Goal: Task Accomplishment & Management: Manage account settings

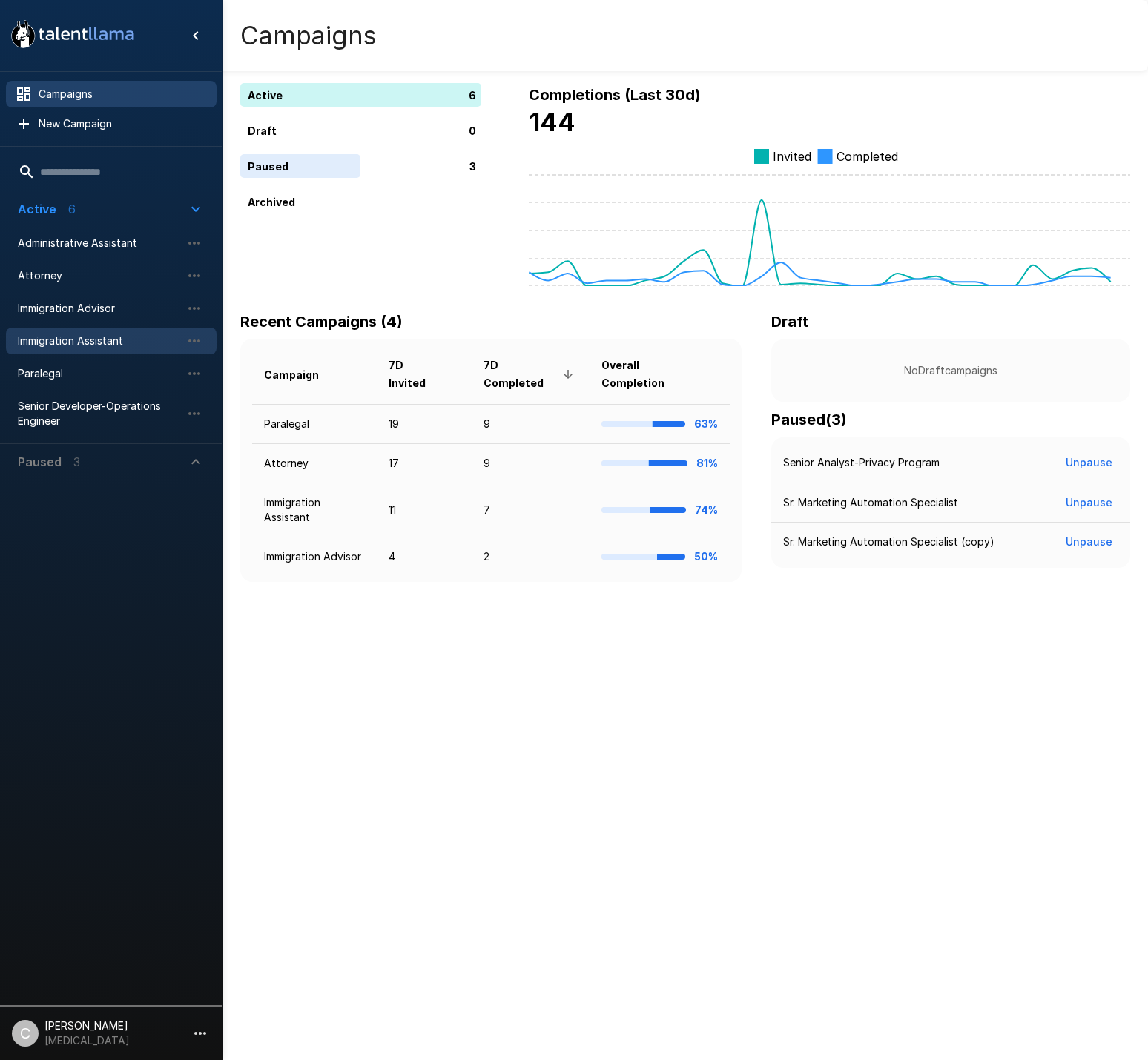
click at [98, 352] on div "Immigration Assistant" at bounding box center [111, 341] width 211 height 27
click at [75, 300] on div "Immigration Advisor" at bounding box center [111, 308] width 211 height 27
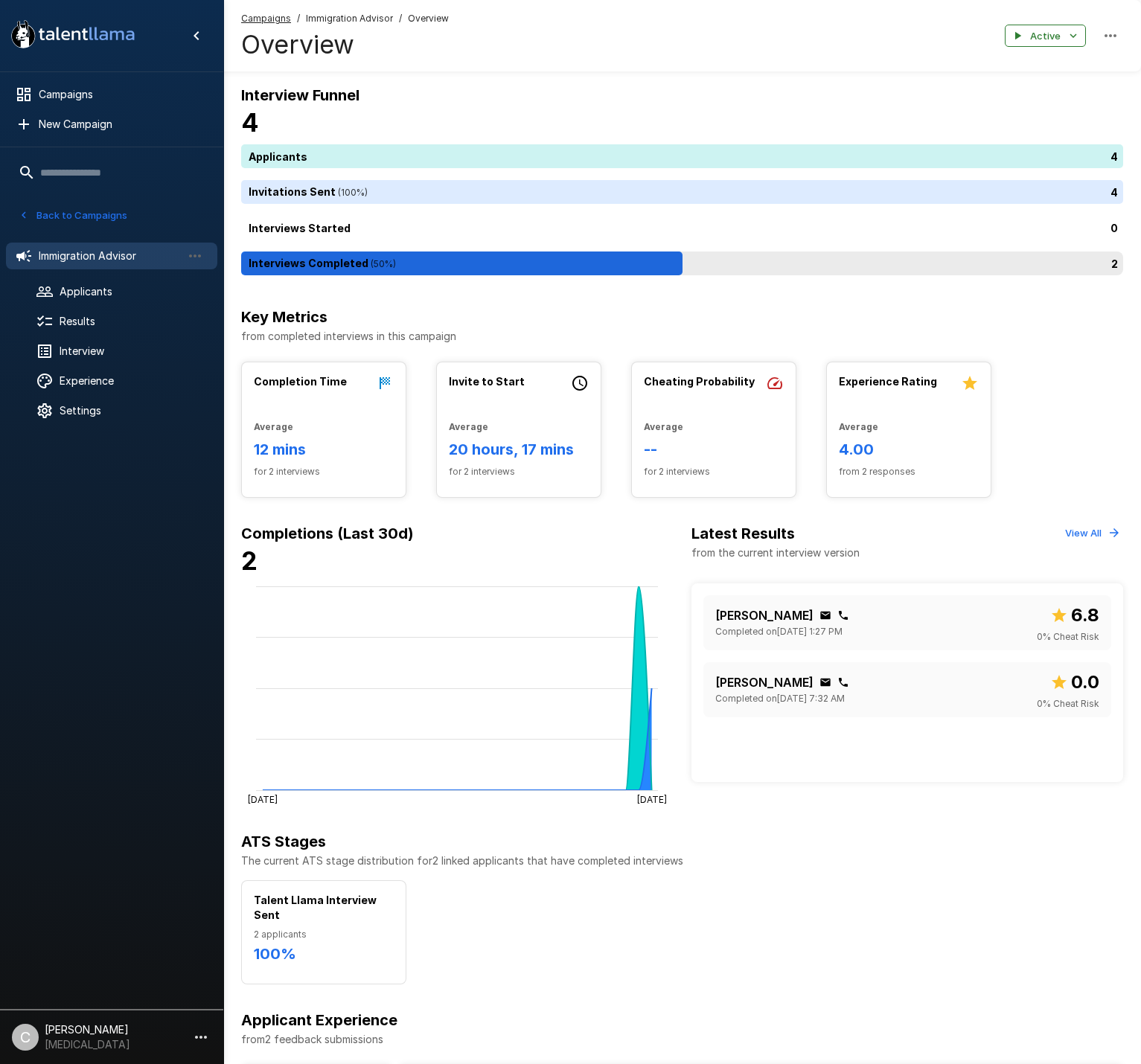
click at [426, 268] on div "2" at bounding box center [684, 264] width 887 height 24
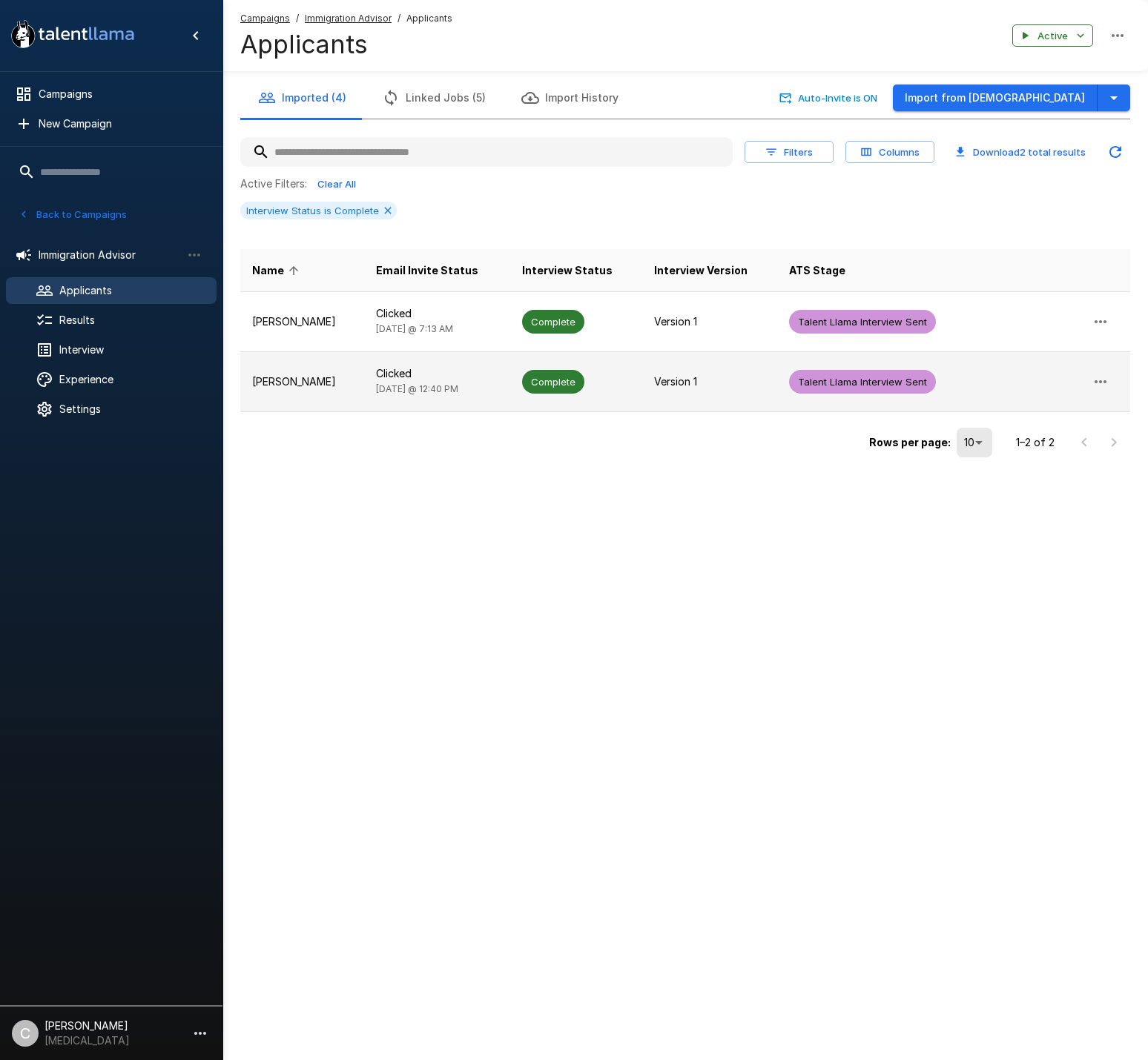
click at [456, 402] on td "Clicked [DATE] @ 12:40 PM" at bounding box center [436, 382] width 146 height 60
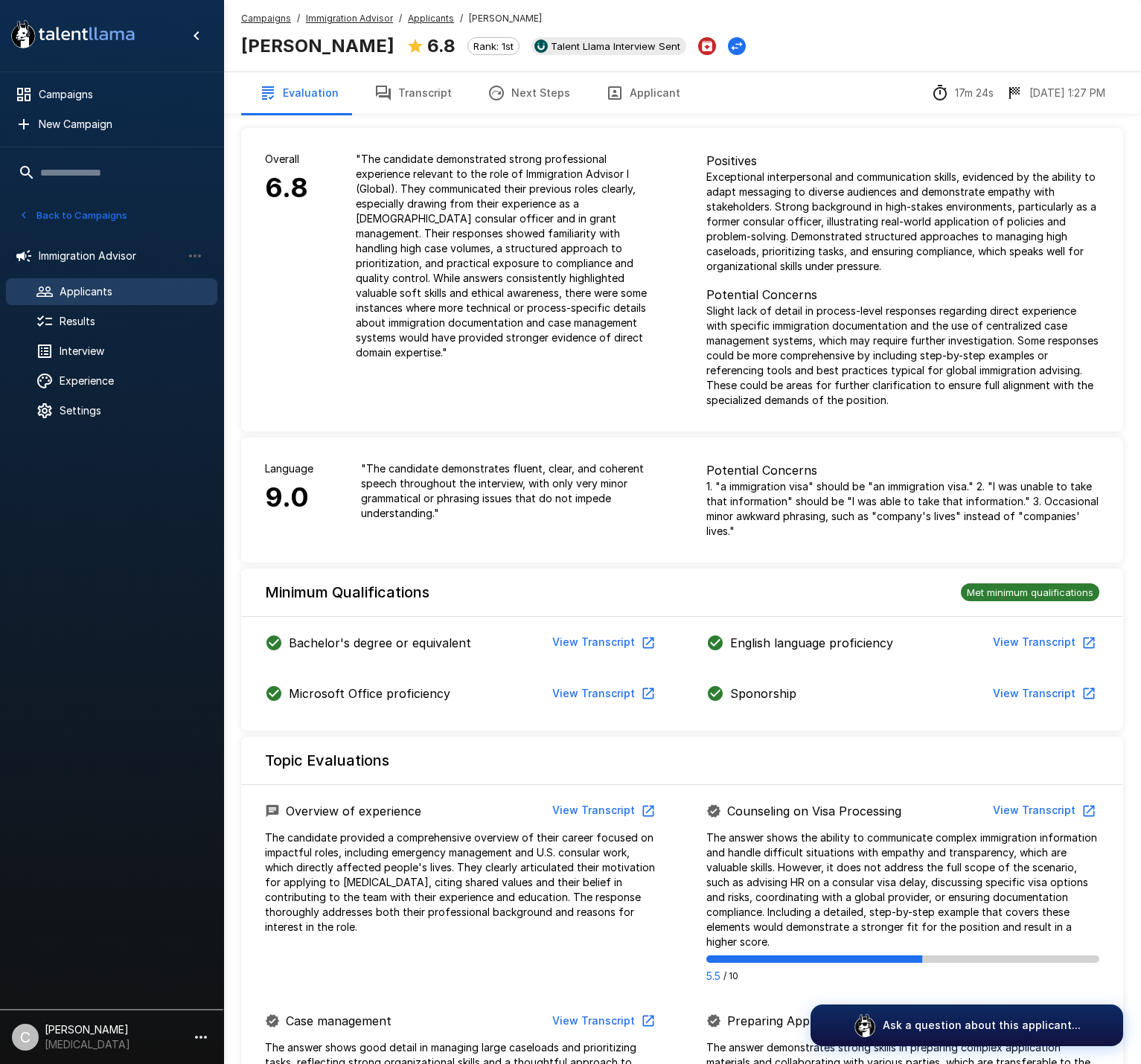
click at [402, 97] on button "Transcript" at bounding box center [413, 92] width 113 height 41
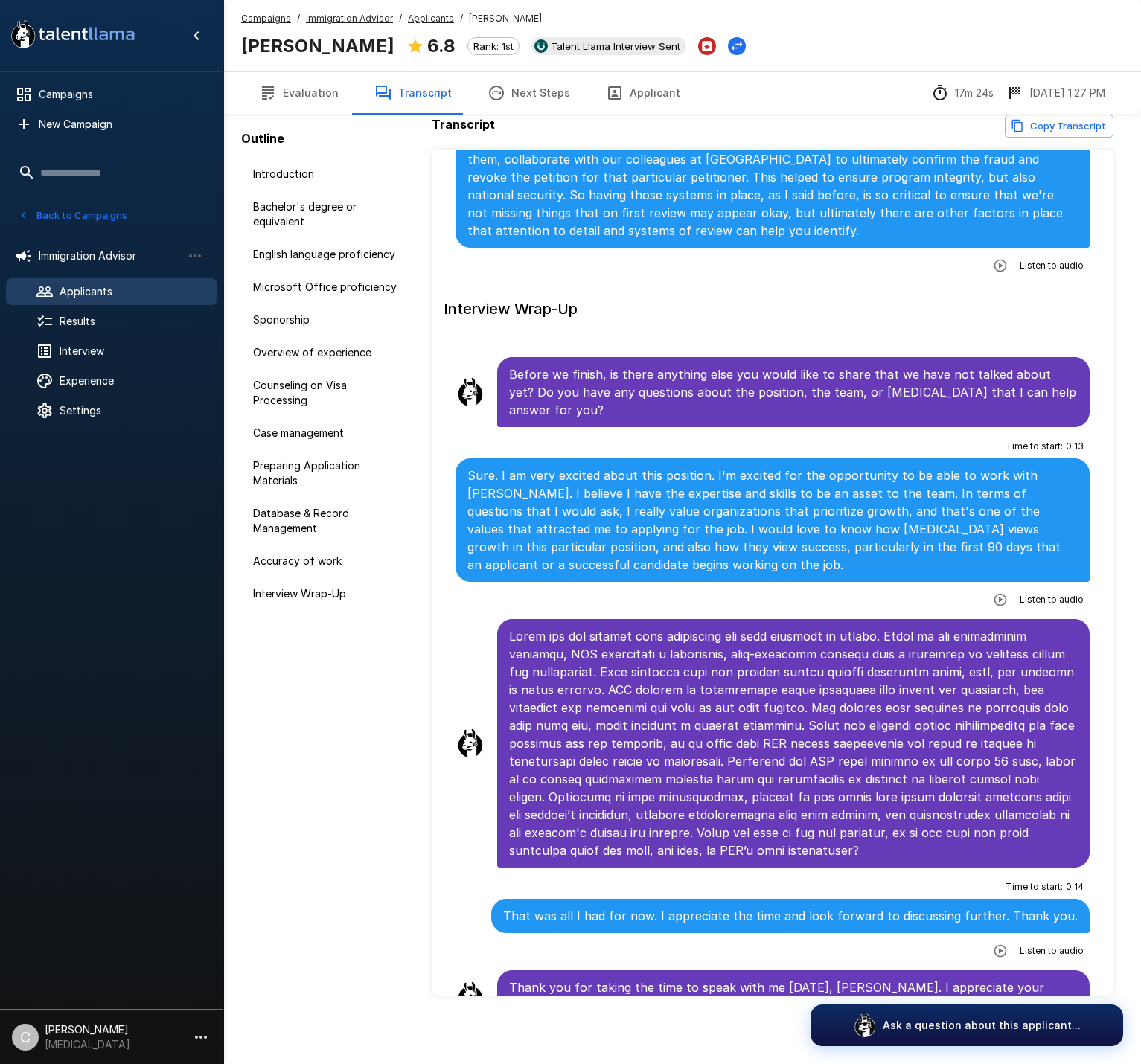
scroll to position [17, 0]
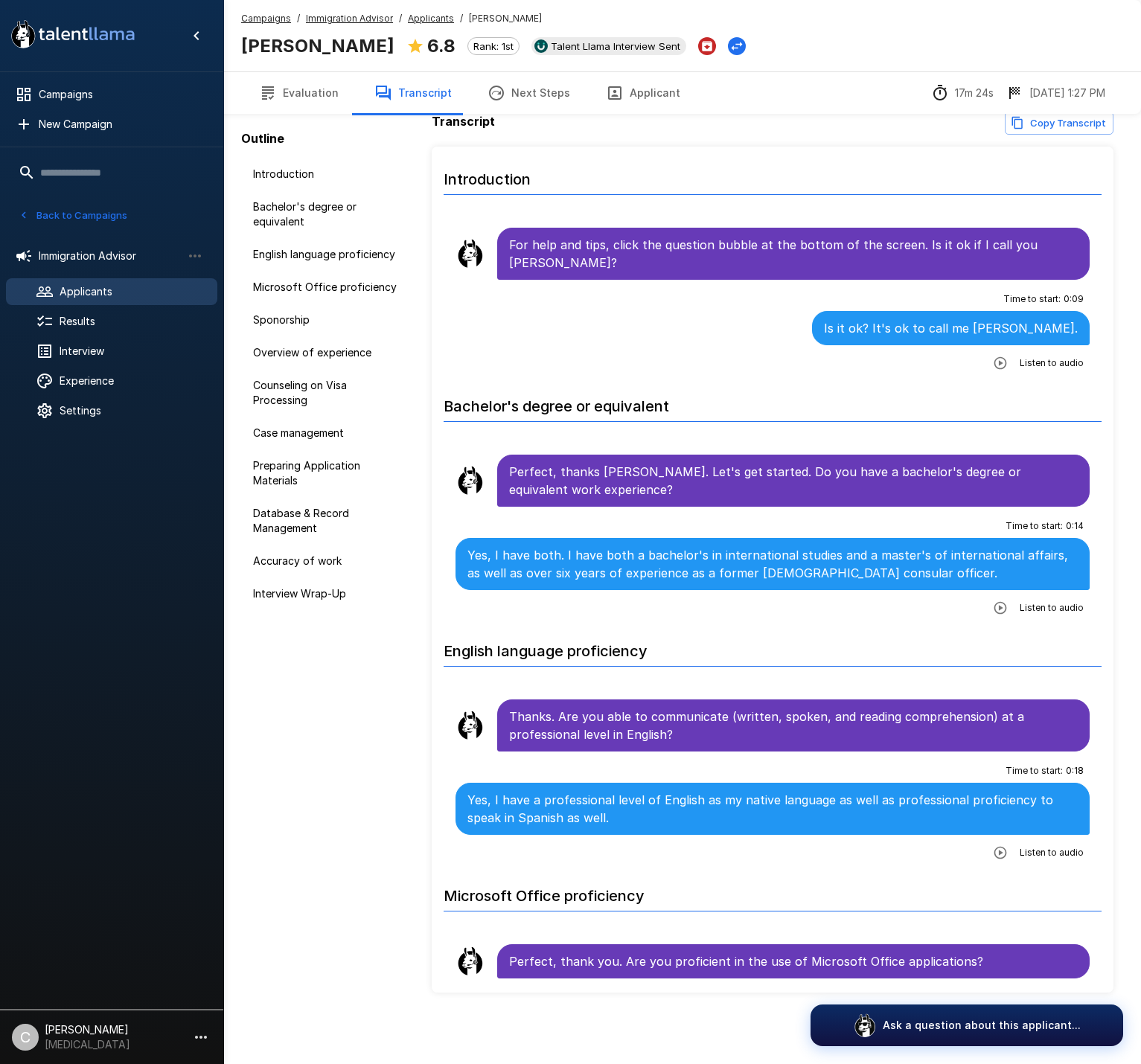
scroll to position [16, 0]
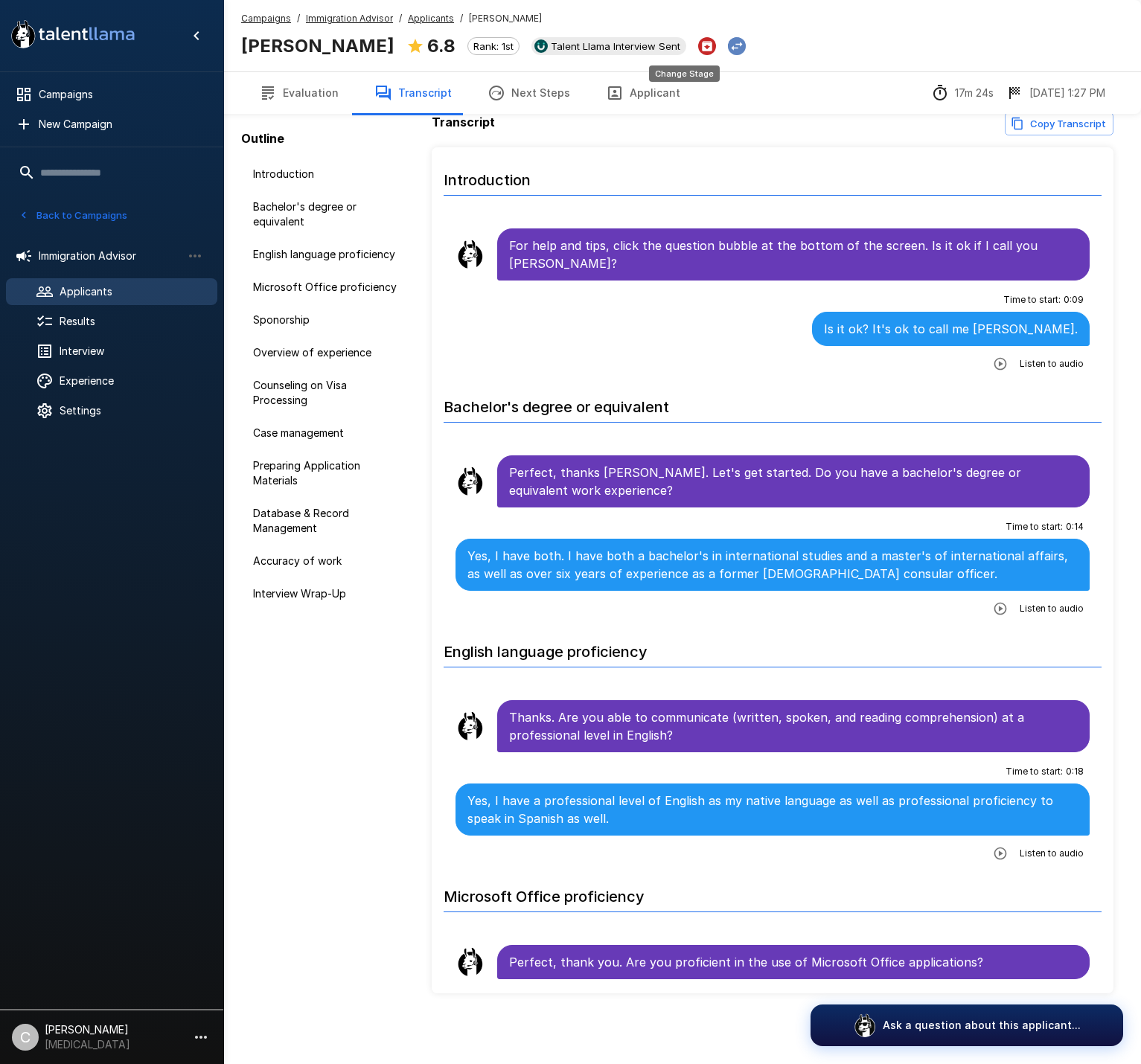
click at [729, 49] on icon "Change Stage" at bounding box center [736, 46] width 15 height 15
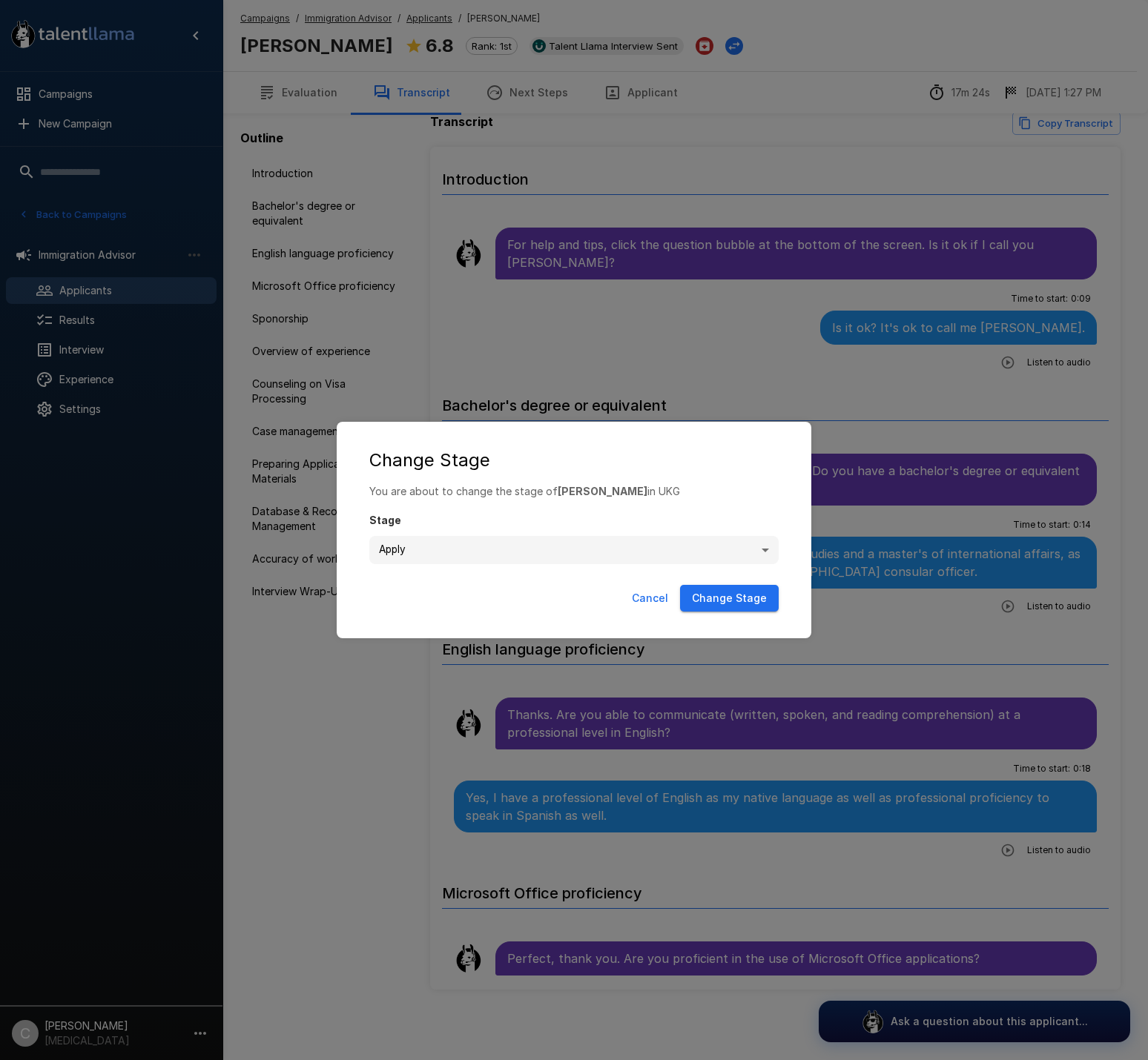
click at [647, 553] on body ".st0{fill:#FFFFFF;} .st1{fill:#76a4ed;} Campaigns New Campaign Active 6 Adminis…" at bounding box center [579, 514] width 1159 height 1060
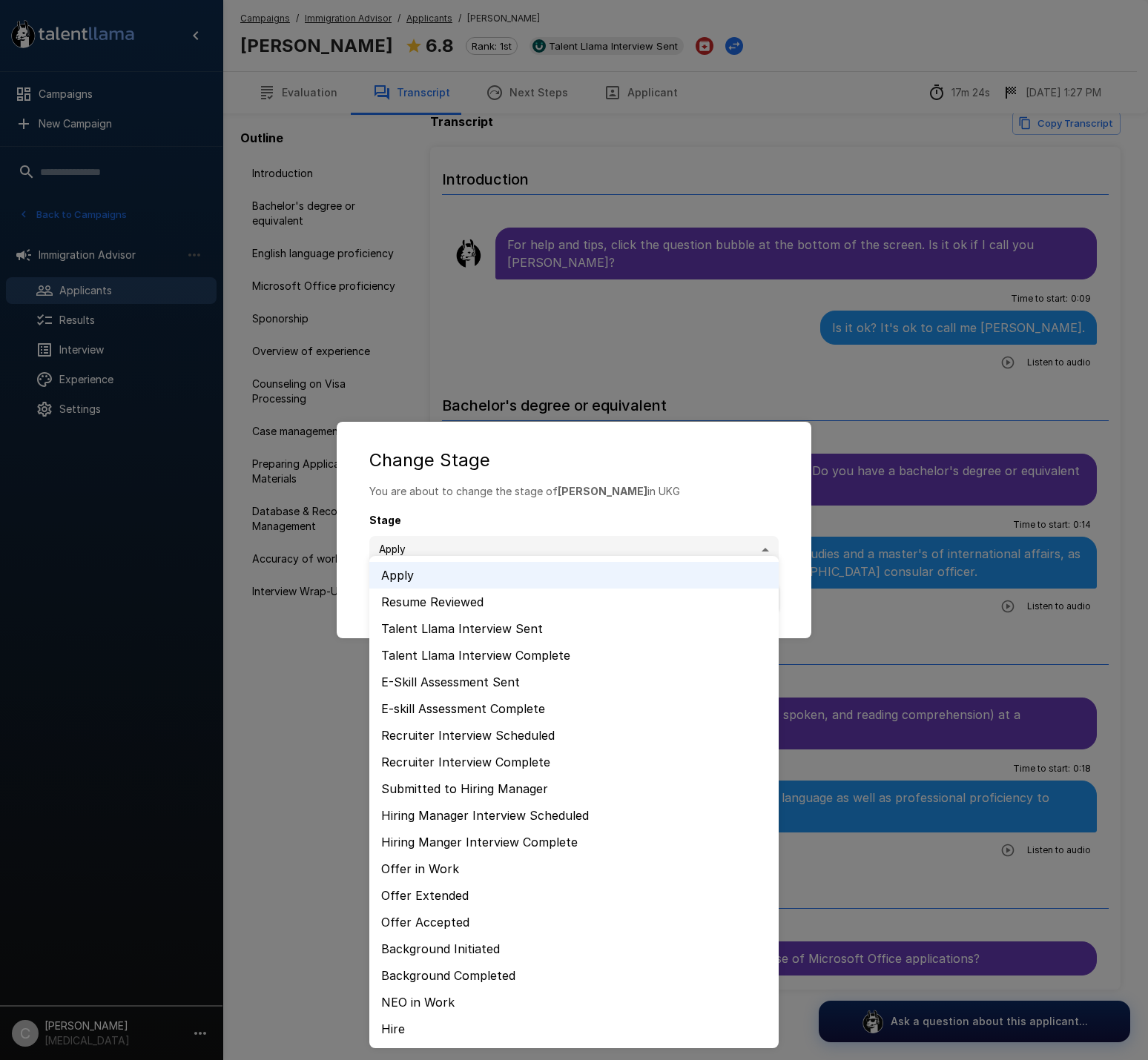
click at [563, 742] on li "Recruiter Interview Scheduled" at bounding box center [574, 735] width 410 height 27
type input "**********"
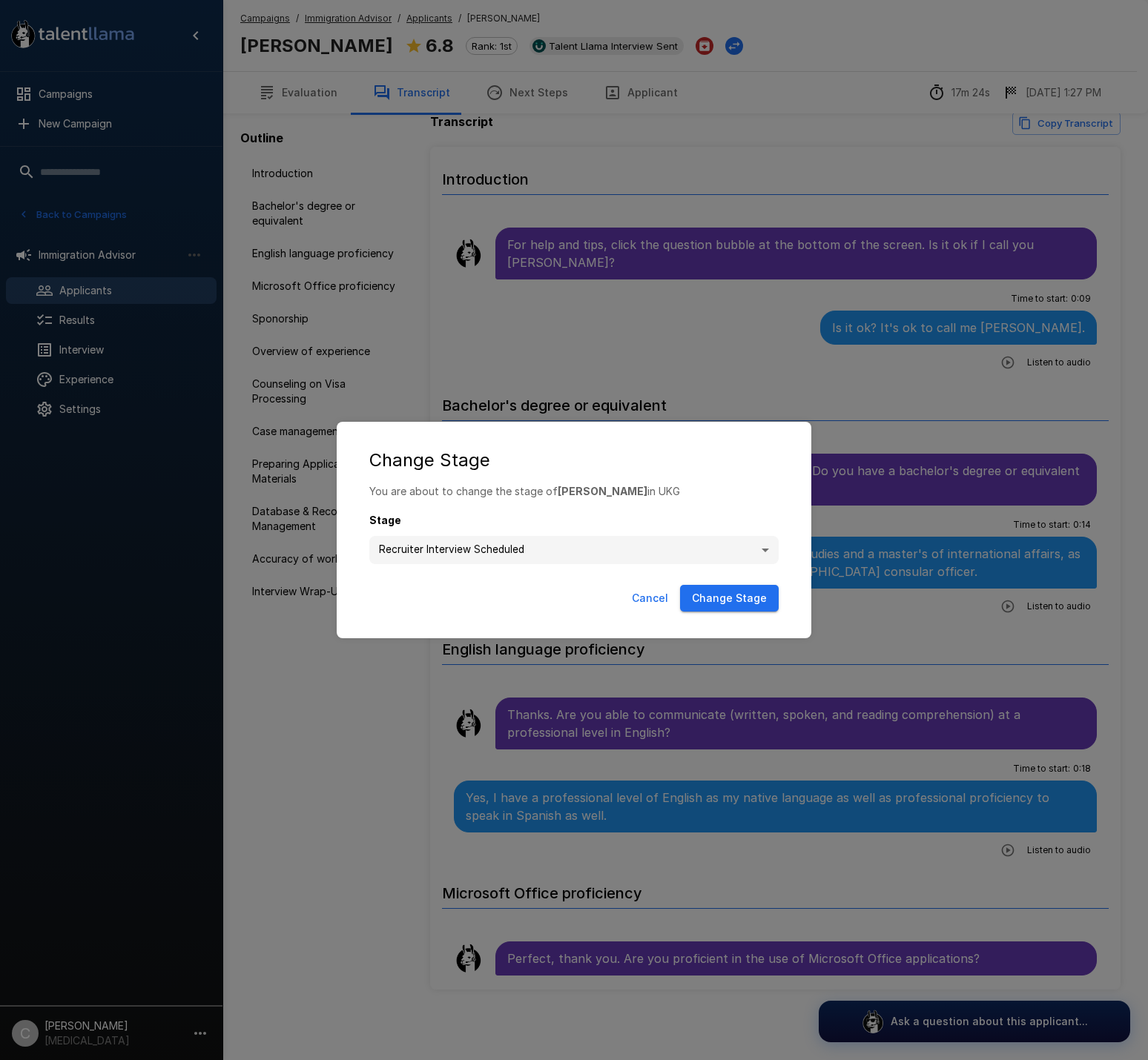
click at [763, 607] on button "Change Stage" at bounding box center [729, 598] width 99 height 27
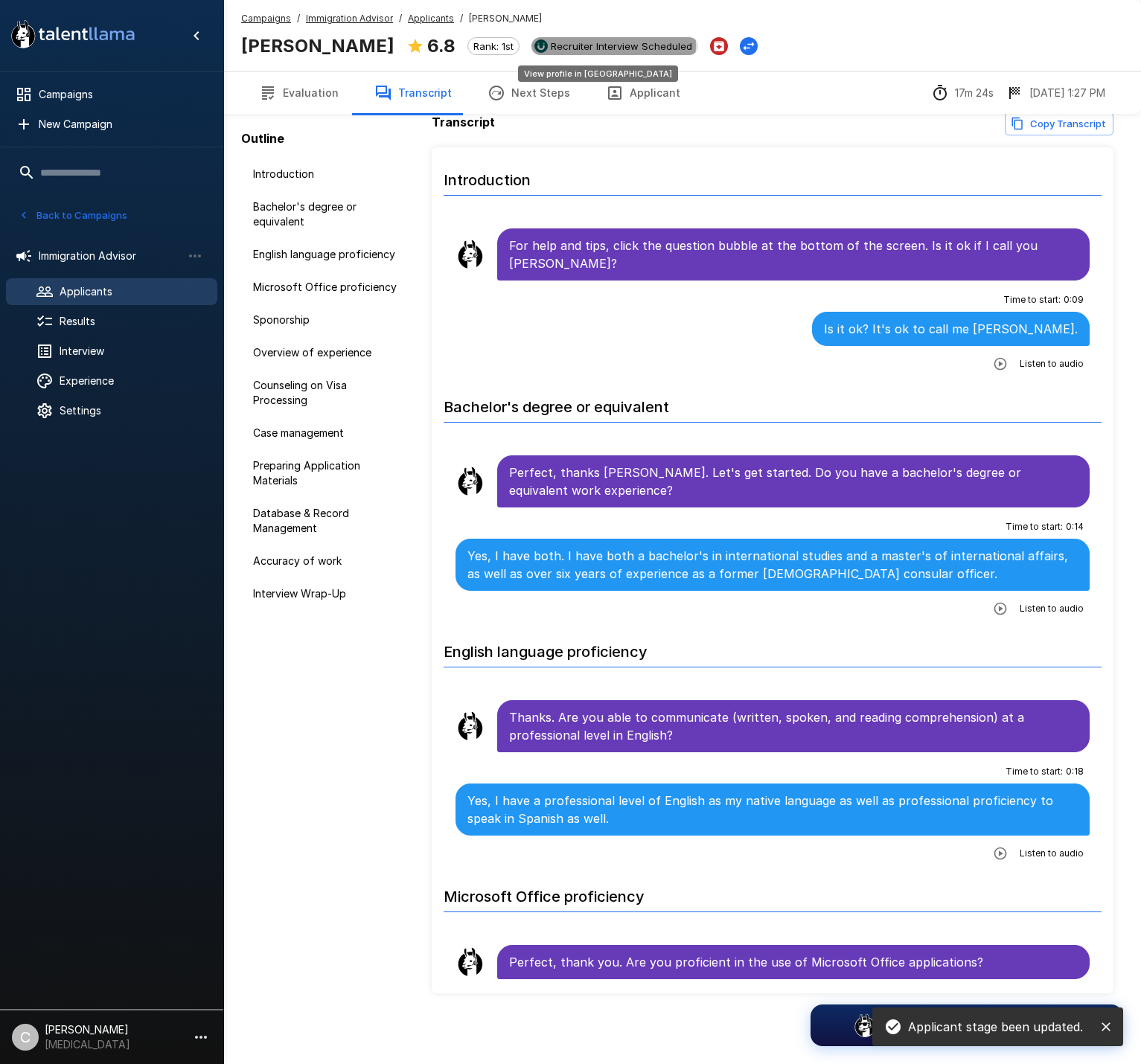
click at [544, 45] on span "Recruiter Interview Scheduled" at bounding box center [621, 46] width 154 height 12
